Goal: Contribute content: Contribute content

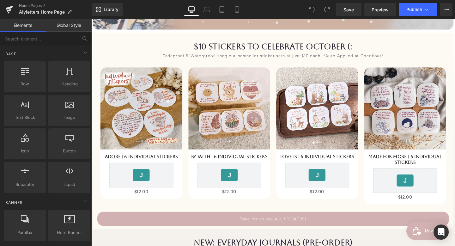
scroll to position [393, 0]
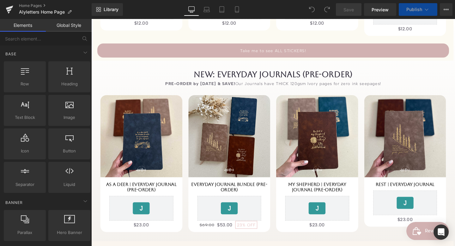
click at [317, 76] on h1 "NEW: Everyday Journals (Pre-Order)" at bounding box center [283, 77] width 370 height 10
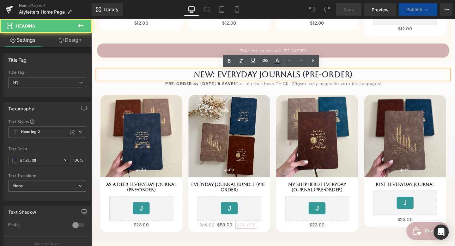
click at [359, 76] on h1 "NEW: Everyday Journals (Pre-Order)" at bounding box center [283, 77] width 370 height 10
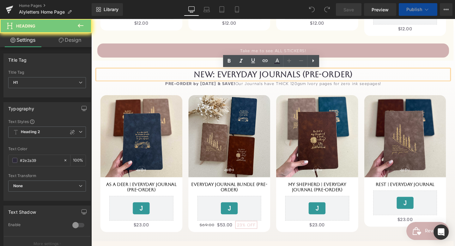
drag, startPoint x: 376, startPoint y: 75, endPoint x: 313, endPoint y: 74, distance: 63.6
click at [313, 74] on h1 "NEW: Everyday Journals (Pre-Order)" at bounding box center [283, 77] width 370 height 10
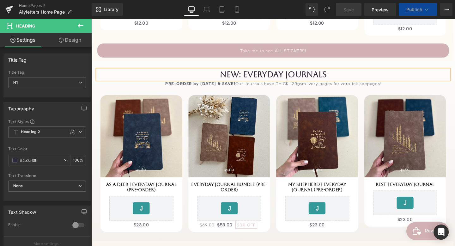
drag, startPoint x: 179, startPoint y: 82, endPoint x: 216, endPoint y: 92, distance: 37.7
click at [179, 82] on div "NEW: Everyday Journals Heading PRE-ORDER by [DATE] & SAVE! Our Journals have TH…" at bounding box center [282, 160] width 379 height 177
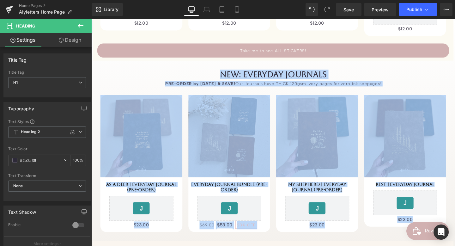
click at [219, 86] on div "Sale Off 0 %" at bounding box center [283, 167] width 370 height 163
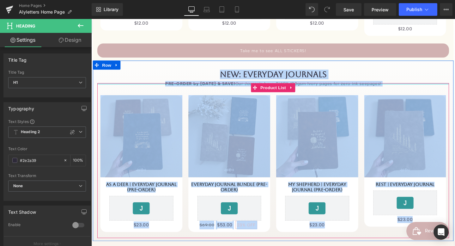
click at [242, 86] on div at bounding box center [283, 87] width 370 height 2
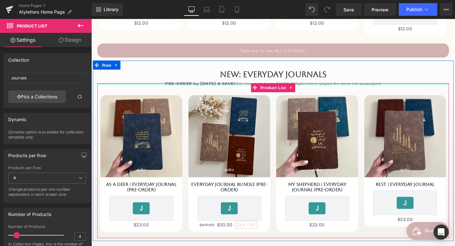
click at [241, 87] on div at bounding box center [283, 87] width 370 height 2
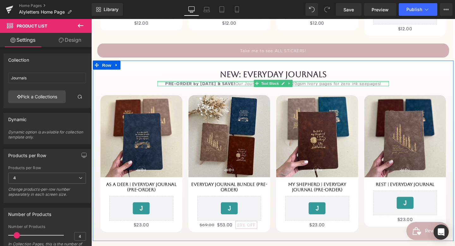
click at [236, 84] on div at bounding box center [282, 85] width 243 height 2
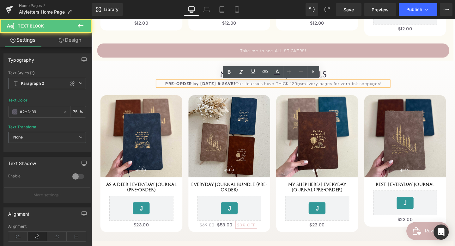
click at [242, 85] on div "PRE-ORDER by [DATE] & SAVE! Our Journals have THICK 120gsm Ivory pages for zero…" at bounding box center [282, 87] width 243 height 6
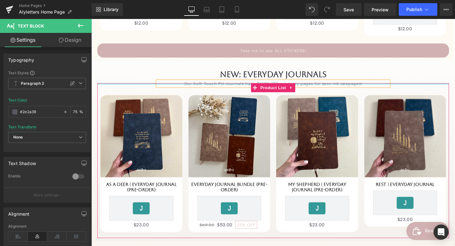
click at [252, 87] on div at bounding box center [283, 87] width 370 height 2
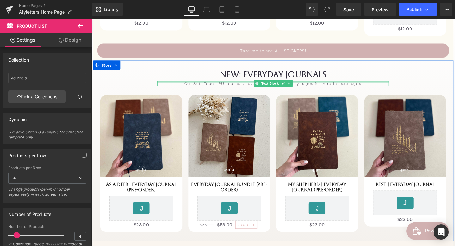
click at [250, 85] on div at bounding box center [282, 85] width 243 height 2
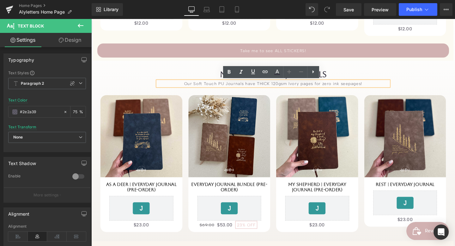
click at [252, 84] on div "Our Soft Touch PU Journals have THICK 120gsm Ivory pages for zero ink seepages!" at bounding box center [282, 87] width 243 height 6
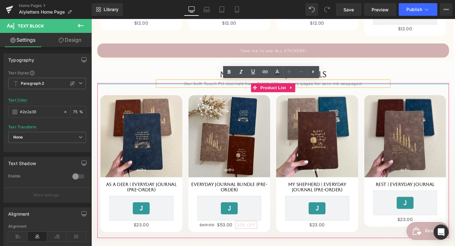
click at [250, 87] on div "Sale Off 0 %" at bounding box center [283, 167] width 370 height 163
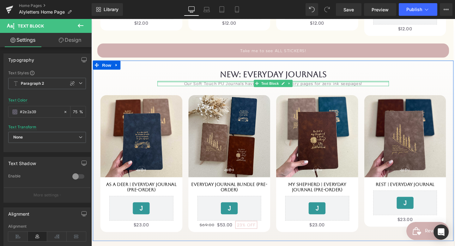
click at [249, 84] on div at bounding box center [282, 85] width 243 height 2
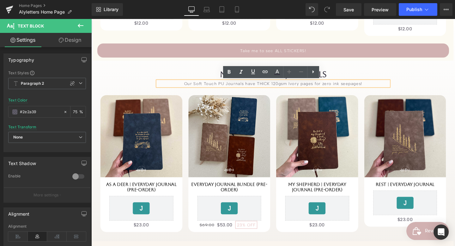
click at [250, 84] on div "Our Soft Touch PU Journals have THICK 120gsm Ivory pages for zero ink seepages!" at bounding box center [282, 87] width 243 height 6
click at [254, 85] on div "Our Soft Touch PU Journals have THICK 120gsm Ivory pages for zero ink seepages!" at bounding box center [282, 87] width 243 height 6
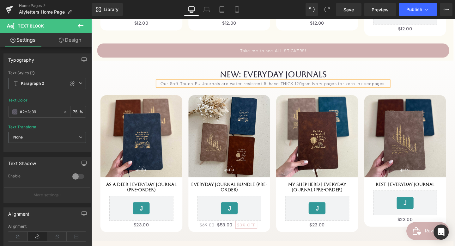
click at [255, 84] on div "Our Soft Touch PU Journals are water resistent & have THICK 120gsm Ivory pages …" at bounding box center [282, 87] width 243 height 6
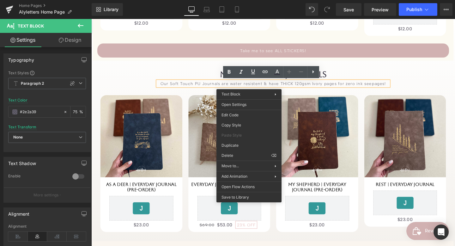
click at [236, 84] on div "Our Soft Touch PU Journals are water resistent & have THICK 120gsm Ivory pages …" at bounding box center [282, 87] width 243 height 6
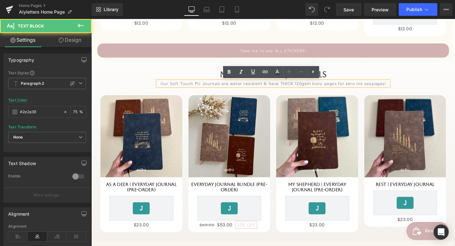
click at [266, 87] on span at bounding box center [267, 91] width 7 height 8
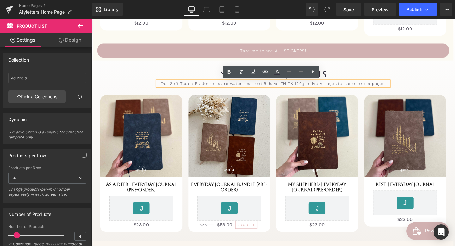
click at [266, 85] on div "Our Soft Touch PU Journals are water resistent & have THICK 120gsm Ivory pages …" at bounding box center [282, 87] width 243 height 6
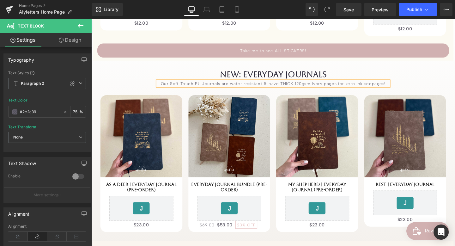
click at [202, 84] on div "Our Soft Touch PU Journals are water resistant & have THICK 120gsm Ivory pages …" at bounding box center [282, 87] width 243 height 6
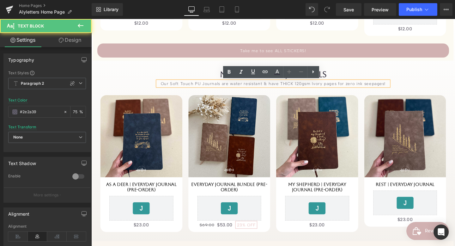
click at [207, 85] on div "Our Soft Touch PU Journals are water resistant & have THICK 120gsm Ivory pages …" at bounding box center [282, 87] width 243 height 6
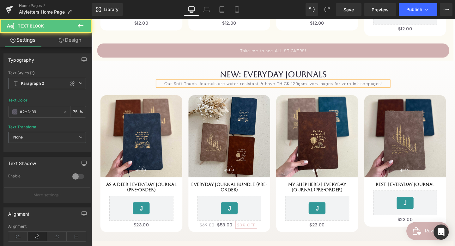
click at [232, 86] on div "Our Soft Touch Journals are water resistant & have THICK 120gsm Ivory pages for…" at bounding box center [282, 87] width 243 height 6
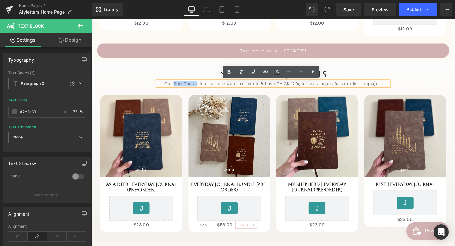
drag, startPoint x: 179, startPoint y: 85, endPoint x: 203, endPoint y: 86, distance: 23.4
click at [203, 86] on div "Our Soft Touch Journals are water resistant & have THICK 120gsm Ivory pages for…" at bounding box center [282, 87] width 243 height 6
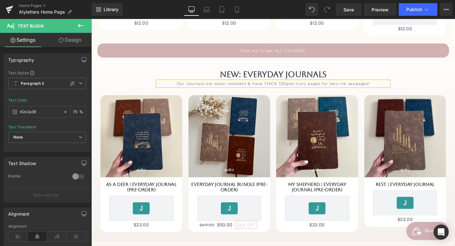
click at [219, 85] on div "Our Journals are water resistant & have THICK 120gsm Ivory pages for zero ink s…" at bounding box center [282, 87] width 243 height 6
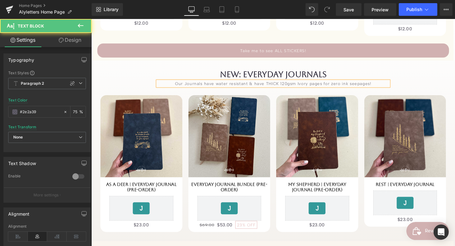
click at [255, 85] on div "Our Journals have water resistant & have THICK 120gsm Ivory pages for zero ink …" at bounding box center [282, 87] width 243 height 6
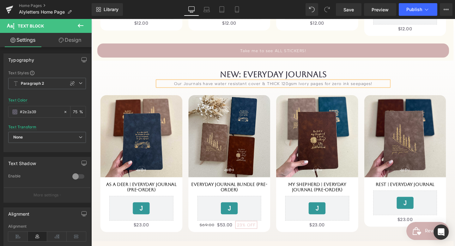
click at [268, 84] on div "Our Journals have water resistant cover & THICK 120gsm Ivory pages for zero ink…" at bounding box center [282, 87] width 243 height 6
click at [191, 86] on div "Our Journals have water resistant covers & THICK 120gsm Ivory pages for zero in…" at bounding box center [282, 87] width 243 height 6
click at [407, 8] on span "Publish" at bounding box center [414, 9] width 16 height 5
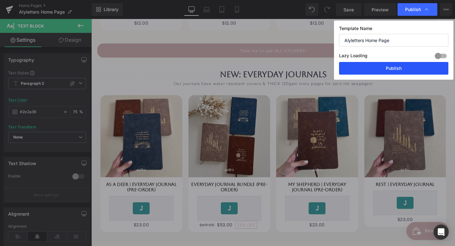
click at [385, 66] on button "Publish" at bounding box center [393, 68] width 109 height 13
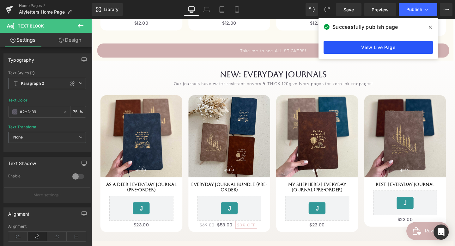
click at [403, 50] on link "View Live Page" at bounding box center [378, 47] width 109 height 13
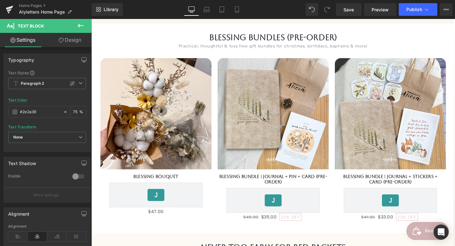
scroll to position [852, 0]
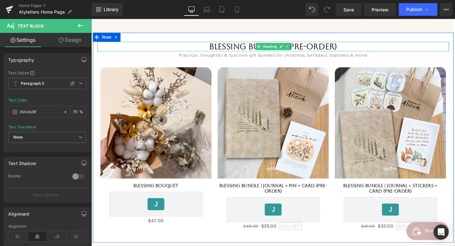
click at [305, 51] on h1 "Blessing Bundles (Pre-Order)" at bounding box center [283, 48] width 370 height 10
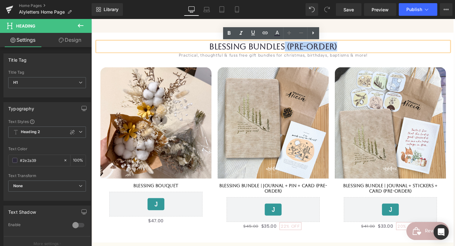
drag, startPoint x: 350, startPoint y: 47, endPoint x: 296, endPoint y: 45, distance: 54.1
click at [296, 44] on h1 "Blessing Bundles (Pre-Order)" at bounding box center [283, 48] width 370 height 10
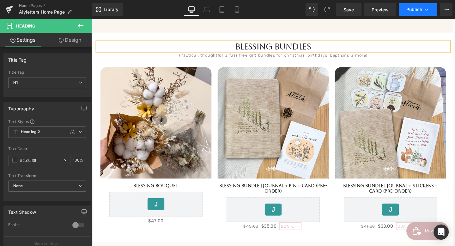
click at [424, 6] on button "Publish" at bounding box center [418, 9] width 39 height 13
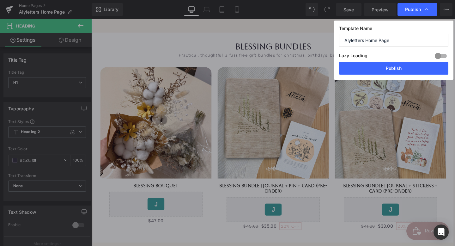
click at [406, 60] on div "Lazy Loading Build Upgrade plan to unlock" at bounding box center [393, 57] width 109 height 10
click at [403, 69] on button "Publish" at bounding box center [393, 68] width 109 height 13
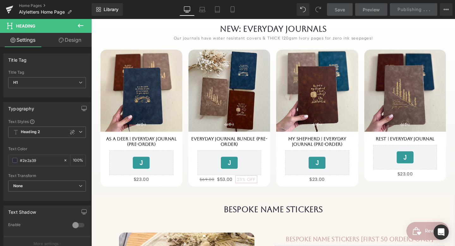
scroll to position [443, 0]
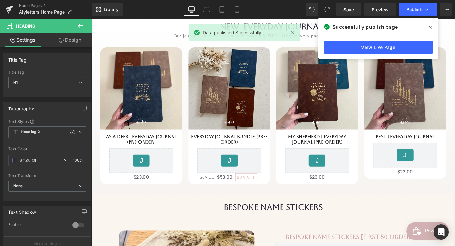
click at [432, 24] on span at bounding box center [430, 27] width 10 height 10
